Goal: Information Seeking & Learning: Find contact information

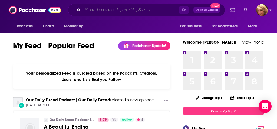
click at [87, 11] on input "Search podcasts, credits, & more..." at bounding box center [131, 10] width 96 height 9
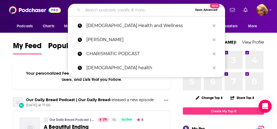
click at [90, 11] on input "Search podcasts, credits, & more..." at bounding box center [138, 10] width 110 height 9
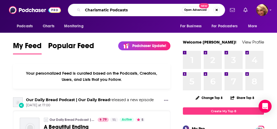
type input "Charismatic Podcasts"
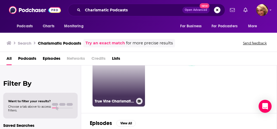
scroll to position [28, 0]
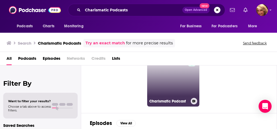
click at [164, 89] on link "22 Charismatic Podcast" at bounding box center [173, 80] width 52 height 52
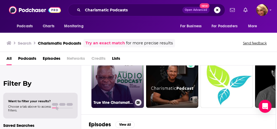
scroll to position [0, 1]
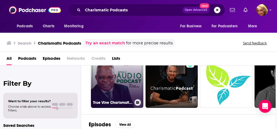
click at [114, 91] on link "1 True Vine Charismatic [DEMOGRAPHIC_DATA] Weekly Podcasts" at bounding box center [117, 81] width 52 height 52
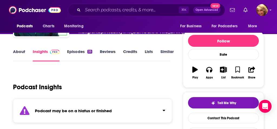
scroll to position [14, 0]
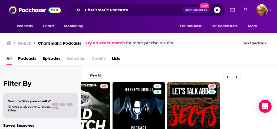
scroll to position [0, 32]
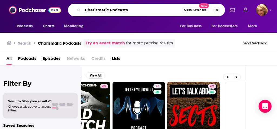
click at [131, 10] on input "Charismatic Podcasts" at bounding box center [132, 10] width 99 height 9
type input "[DEMOGRAPHIC_DATA] RElationship Podcasts"
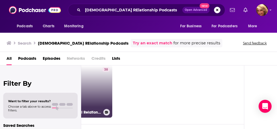
scroll to position [15, 33]
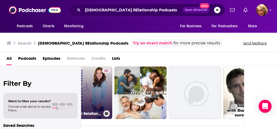
click at [98, 86] on link "38 The Vertical Relationship Show: Relationship Goals, Healing Trauma, [DEMOGRA…" at bounding box center [86, 93] width 52 height 52
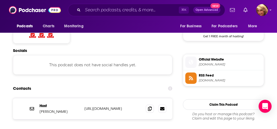
scroll to position [483, 1]
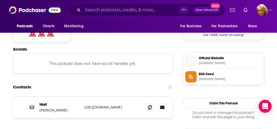
click at [107, 97] on div "Host [PERSON_NAME] [URL][DOMAIN_NAME] [URL][DOMAIN_NAME] That's all there is!" at bounding box center [92, 125] width 159 height 56
click at [111, 105] on p "[URL][DOMAIN_NAME]" at bounding box center [112, 107] width 57 height 5
drag, startPoint x: 83, startPoint y: 74, endPoint x: 141, endPoint y: 73, distance: 58.4
click at [141, 97] on div "Host [PERSON_NAME] [URL][DOMAIN_NAME] [URL][DOMAIN_NAME]" at bounding box center [92, 107] width 159 height 21
